Goal: Obtain resource: Download file/media

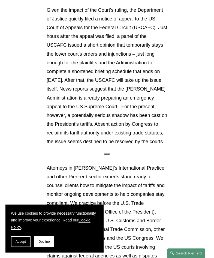
scroll to position [561, 0]
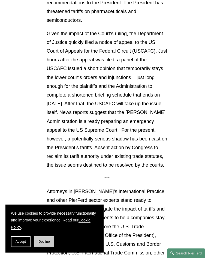
click at [47, 242] on span "Decline" at bounding box center [43, 242] width 11 height 4
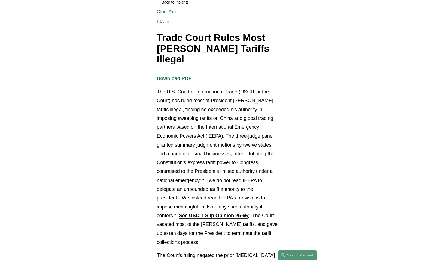
scroll to position [0, 0]
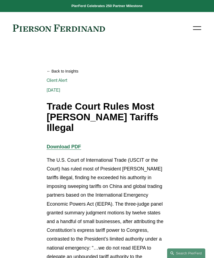
click at [72, 142] on p "Download PDF" at bounding box center [107, 146] width 121 height 9
click at [73, 144] on strong "Download PDF" at bounding box center [64, 146] width 34 height 5
drag, startPoint x: 110, startPoint y: 119, endPoint x: 101, endPoint y: 117, distance: 9.2
click at [101, 117] on h1 "Trade Court Rules Most [PERSON_NAME] Tariffs Illegal" at bounding box center [107, 117] width 121 height 32
drag, startPoint x: 101, startPoint y: 117, endPoint x: 149, endPoint y: 121, distance: 48.5
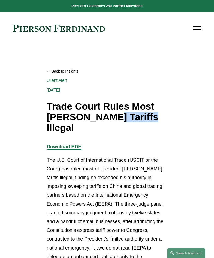
click at [149, 121] on h1 "Trade Court Rules Most [PERSON_NAME] Tariffs Illegal" at bounding box center [107, 117] width 121 height 32
click at [140, 117] on h1 "Trade Court Rules Most [PERSON_NAME] Tariffs Illegal" at bounding box center [107, 117] width 121 height 32
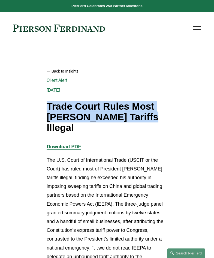
drag, startPoint x: 137, startPoint y: 117, endPoint x: 49, endPoint y: 107, distance: 89.2
click at [49, 107] on h1 "Trade Court Rules Most [PERSON_NAME] Tariffs Illegal" at bounding box center [107, 117] width 121 height 32
copy h1 "Trade Court Rules Most [PERSON_NAME] Tariffs Illegal"
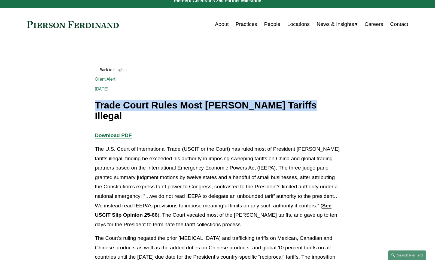
scroll to position [5, 0]
